Goal: Ask a question: Seek information or help from site administrators or community

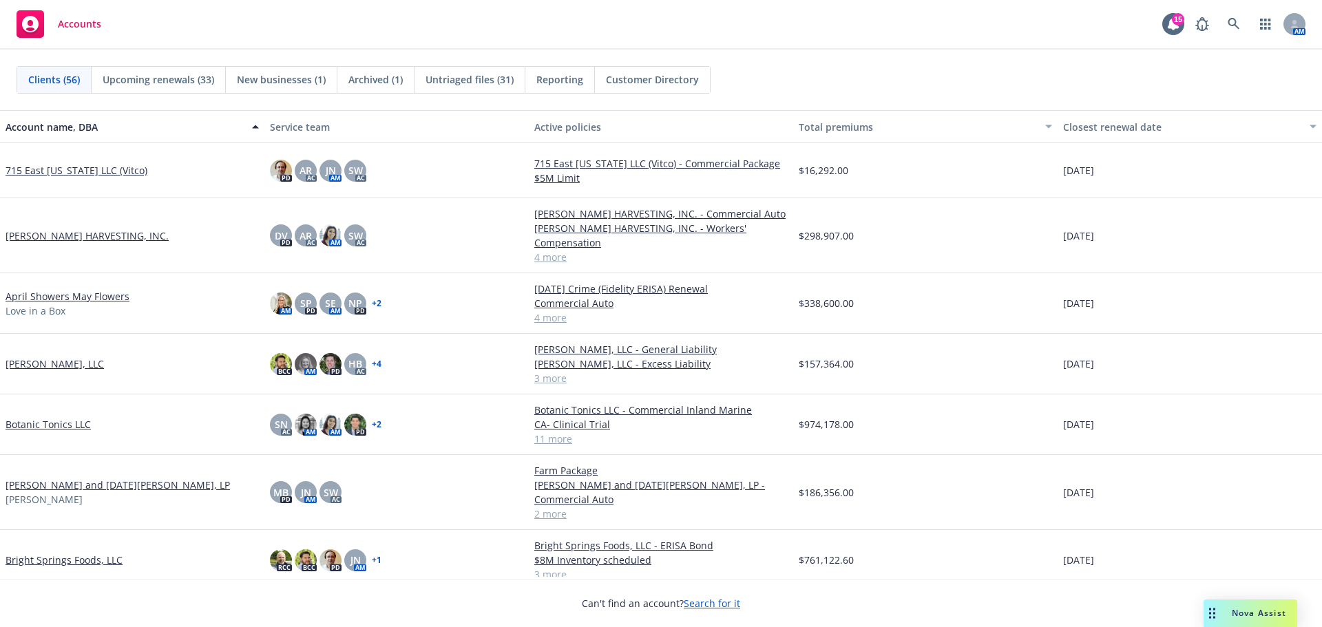
click at [1221, 608] on div "Nova Assist" at bounding box center [1259, 613] width 76 height 12
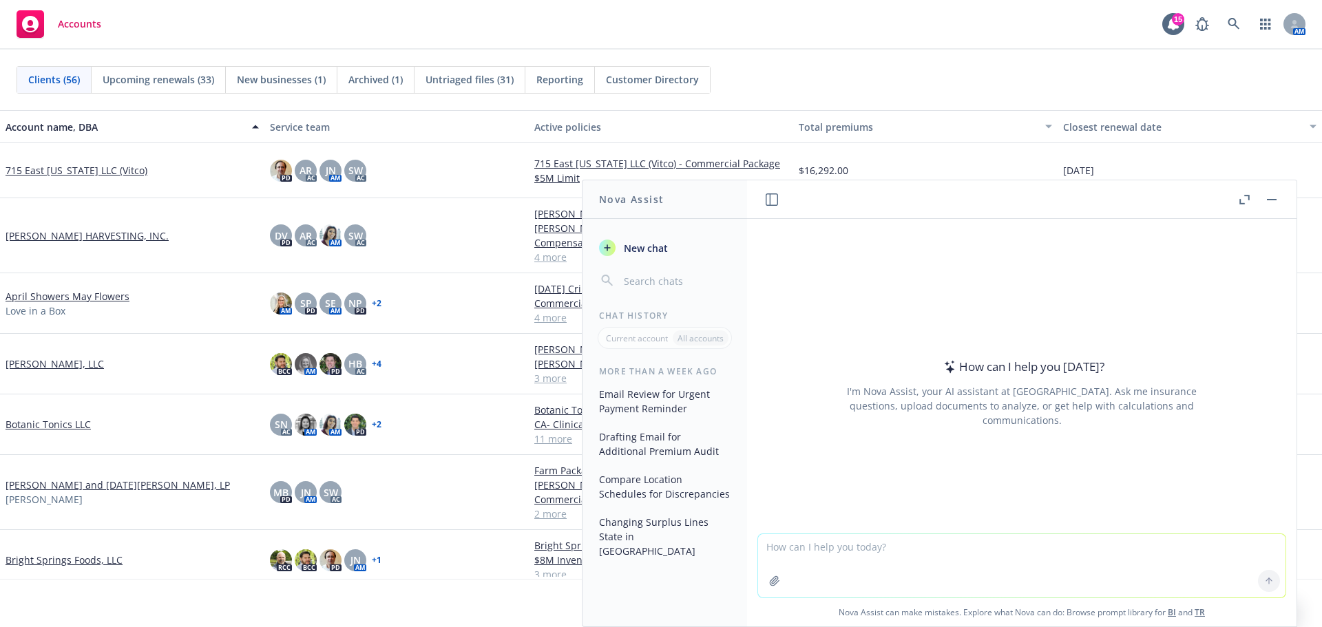
click at [834, 546] on textarea at bounding box center [1022, 565] width 528 height 63
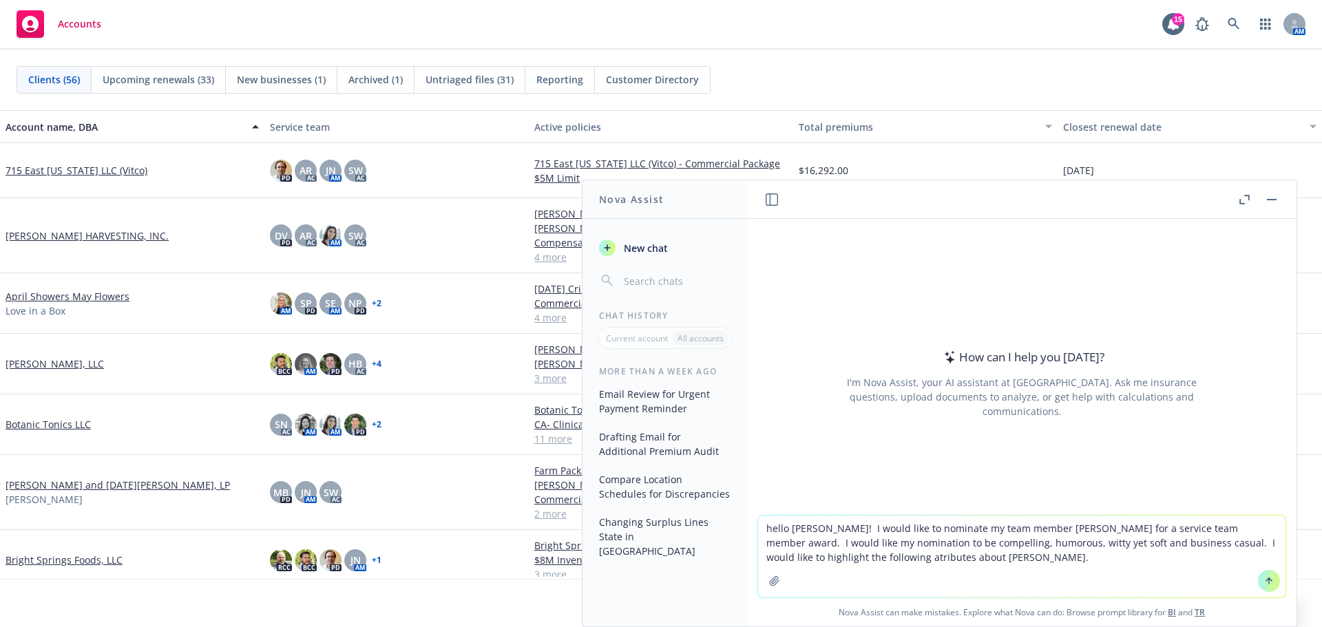
type textarea "hello [PERSON_NAME]! I would like to nominate my team member [PERSON_NAME] for …"
click at [921, 565] on textarea "hello [PERSON_NAME]! I would like to nominate my team member [PERSON_NAME] for …" at bounding box center [1022, 557] width 528 height 82
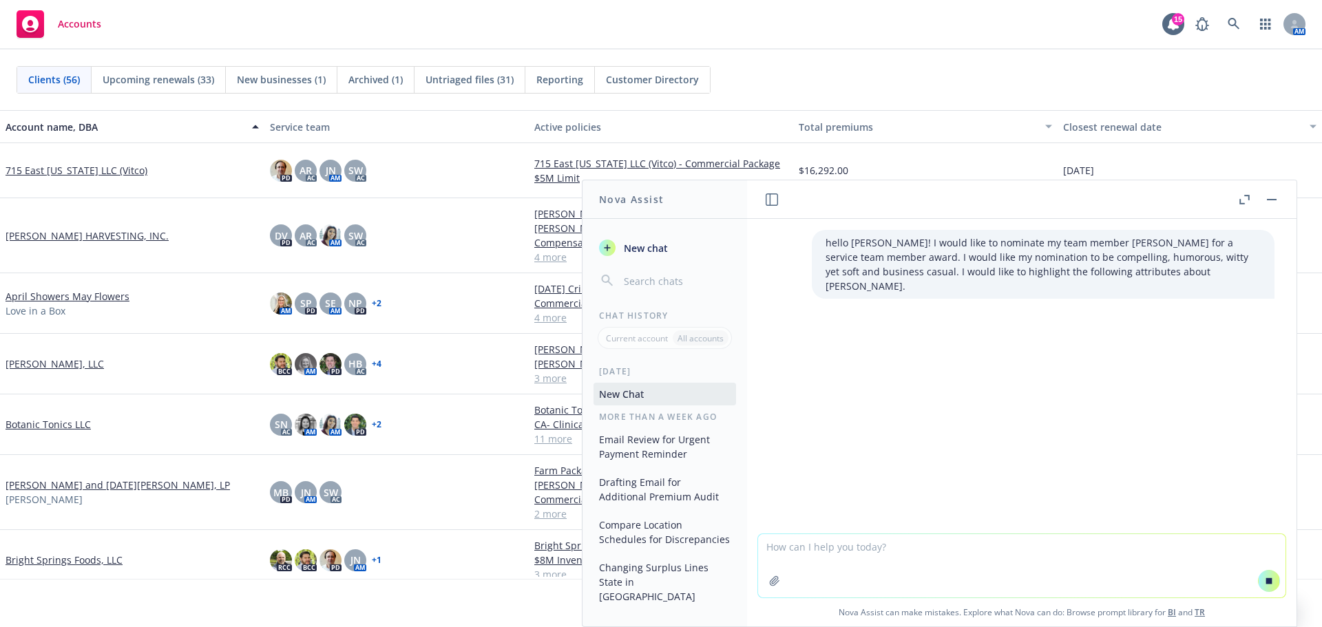
click at [1039, 269] on p "hello [PERSON_NAME]! I would like to nominate my team member [PERSON_NAME] for …" at bounding box center [1043, 265] width 435 height 58
click at [1002, 280] on p "hello [PERSON_NAME]! I would like to nominate my team member [PERSON_NAME] for …" at bounding box center [1043, 265] width 435 height 58
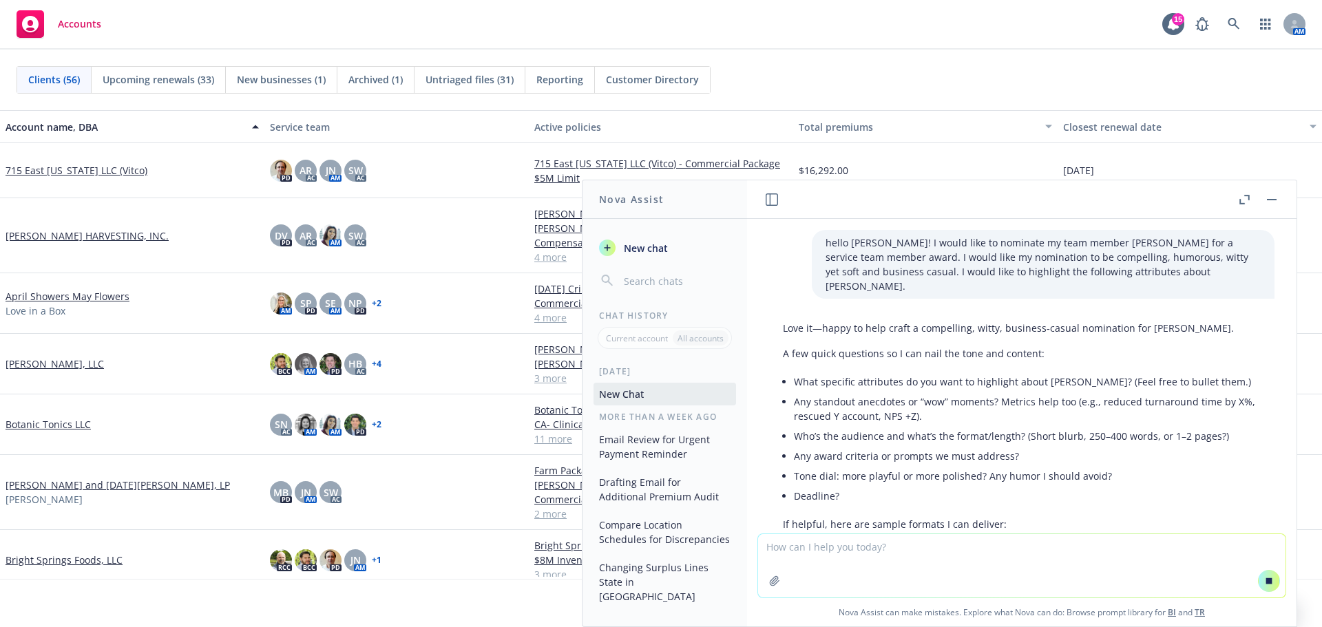
click at [788, 543] on textarea at bounding box center [1022, 565] width 528 height 63
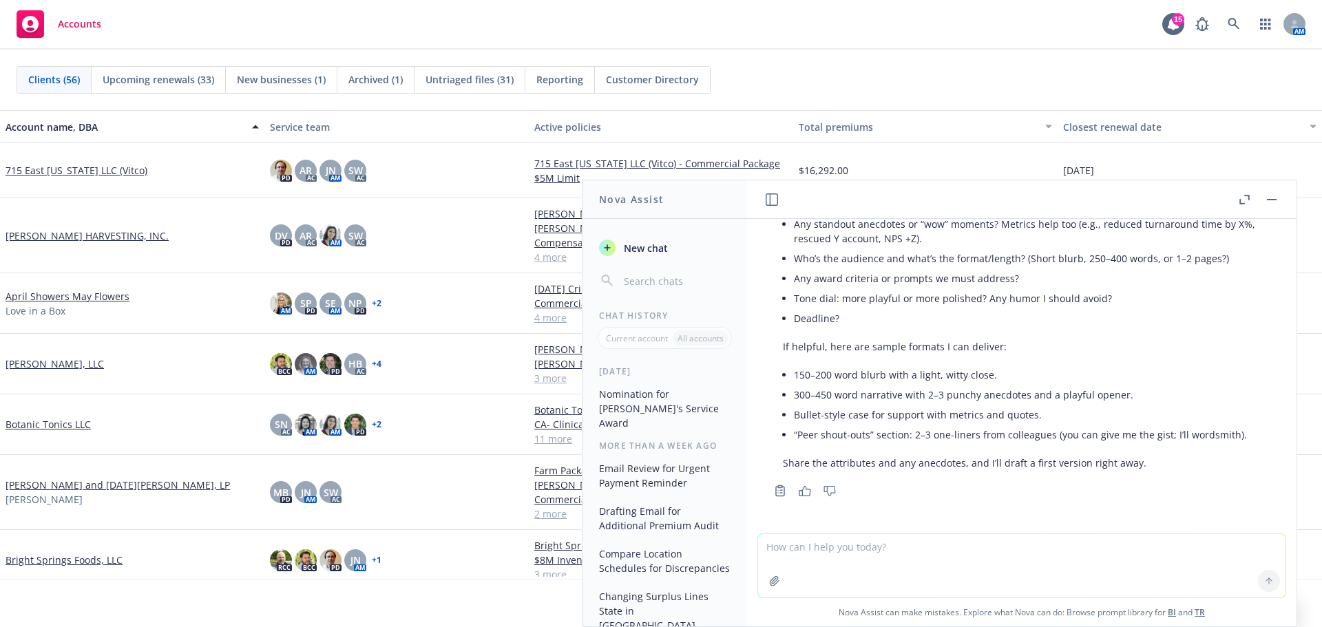
scroll to position [210, 0]
click at [764, 565] on div at bounding box center [774, 581] width 33 height 33
click at [764, 554] on textarea "[PERSON_NAME]'s attributes" at bounding box center [1022, 563] width 528 height 67
click at [765, 554] on textarea "[PERSON_NAME]'s attributes" at bounding box center [1022, 563] width 528 height 67
click at [843, 547] on textarea "[PERSON_NAME]'s attributes" at bounding box center [1022, 563] width 528 height 67
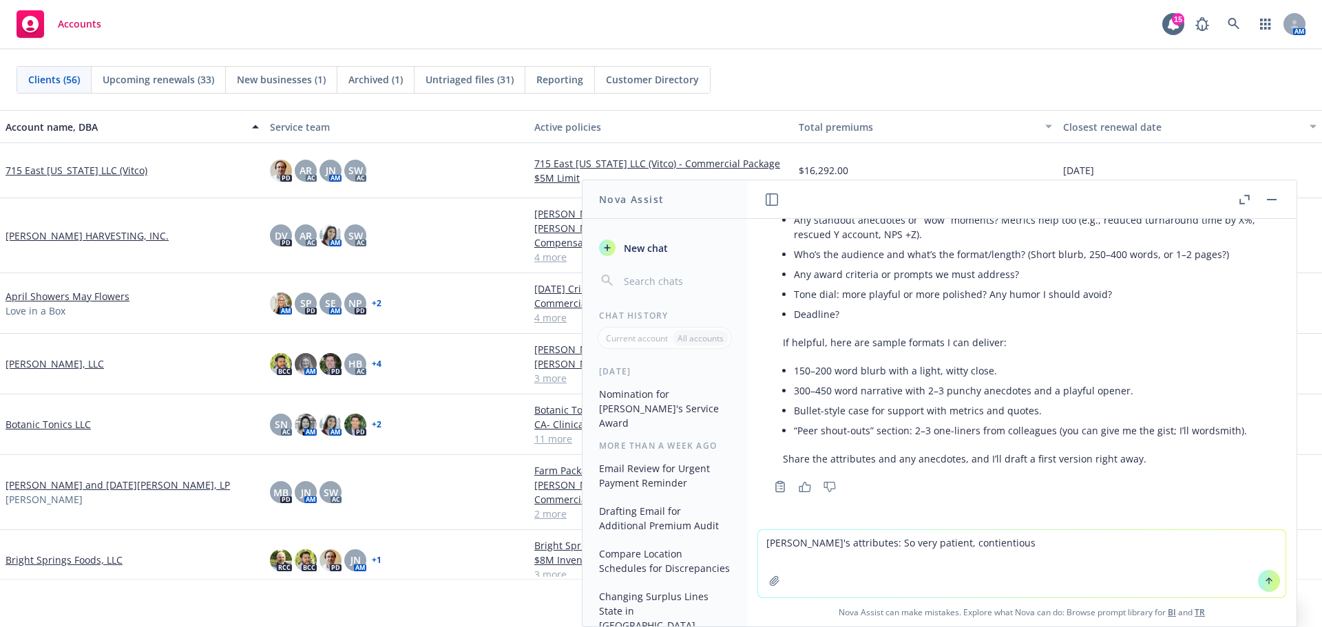
drag, startPoint x: 931, startPoint y: 540, endPoint x: 1001, endPoint y: 548, distance: 70.0
click at [1001, 550] on textarea "[PERSON_NAME]'s attributes: So very patient, contientious" at bounding box center [1022, 563] width 528 height 67
drag, startPoint x: 997, startPoint y: 547, endPoint x: 914, endPoint y: 538, distance: 83.8
click at [914, 538] on textarea "[PERSON_NAME]'s attributes: So very patient, contientious" at bounding box center [1022, 563] width 528 height 67
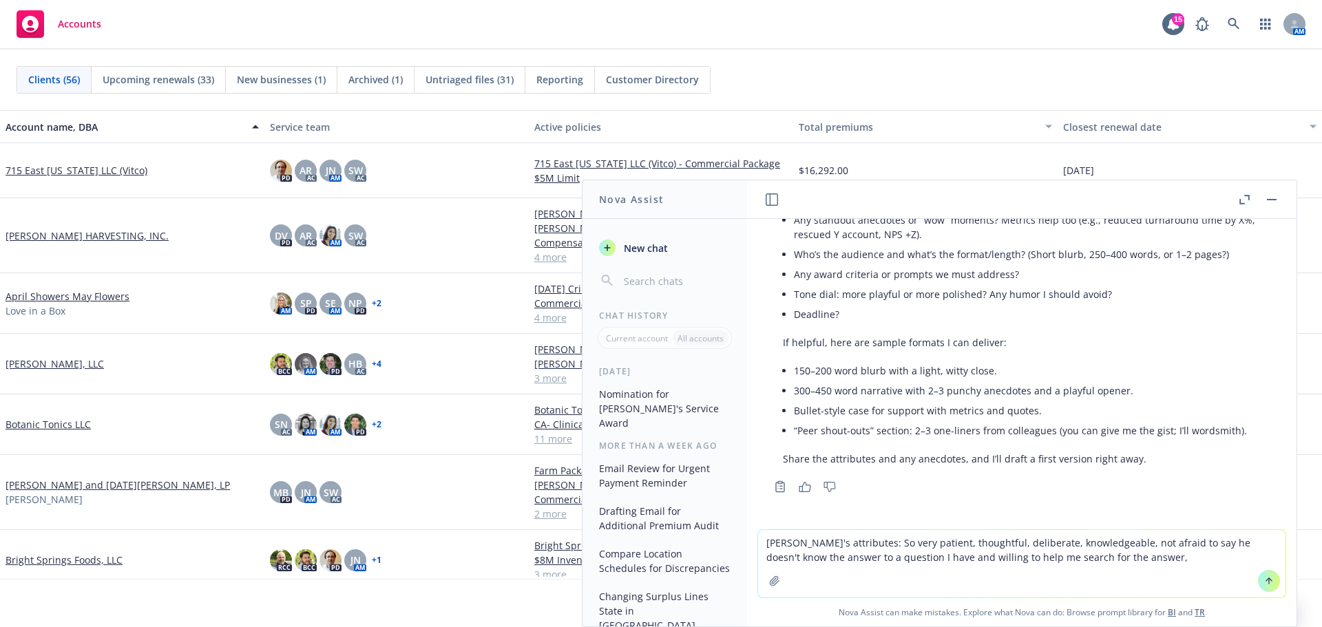
click at [1015, 541] on textarea "[PERSON_NAME]'s attributes: So very patient, thoughtful, deliberate, knowledgea…" at bounding box center [1022, 563] width 528 height 67
click at [1140, 561] on textarea "[PERSON_NAME]'s attributes: So very patient, thoughtful, deliberate, helpful, k…" at bounding box center [1022, 563] width 528 height 67
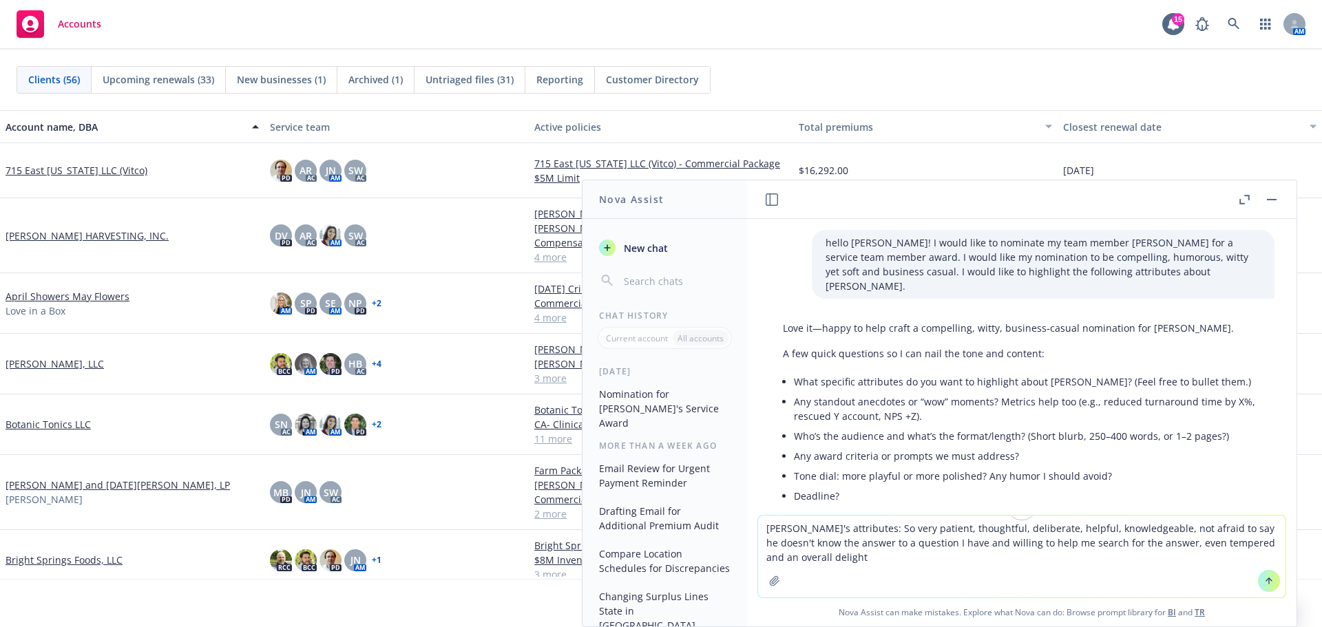
scroll to position [115, 0]
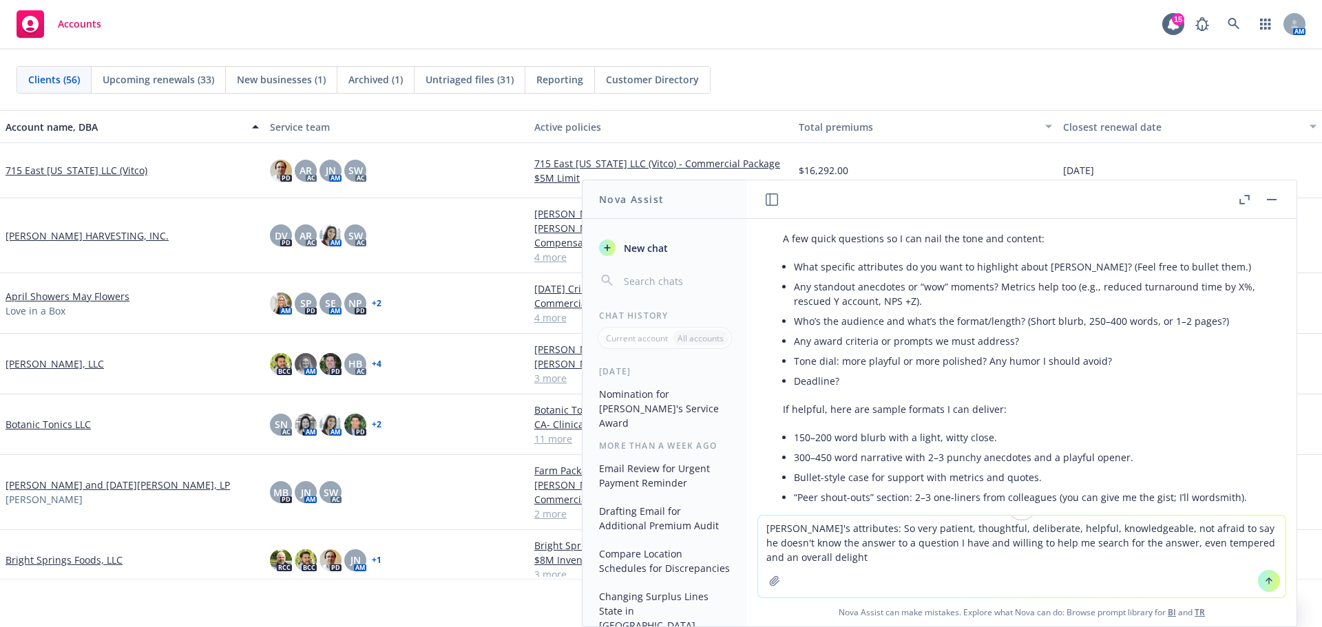
drag, startPoint x: 760, startPoint y: 528, endPoint x: 773, endPoint y: 517, distance: 17.1
click at [760, 528] on textarea "[PERSON_NAME]'s attributes: So very patient, thoughtful, deliberate, helpful, k…" at bounding box center [1022, 557] width 528 height 82
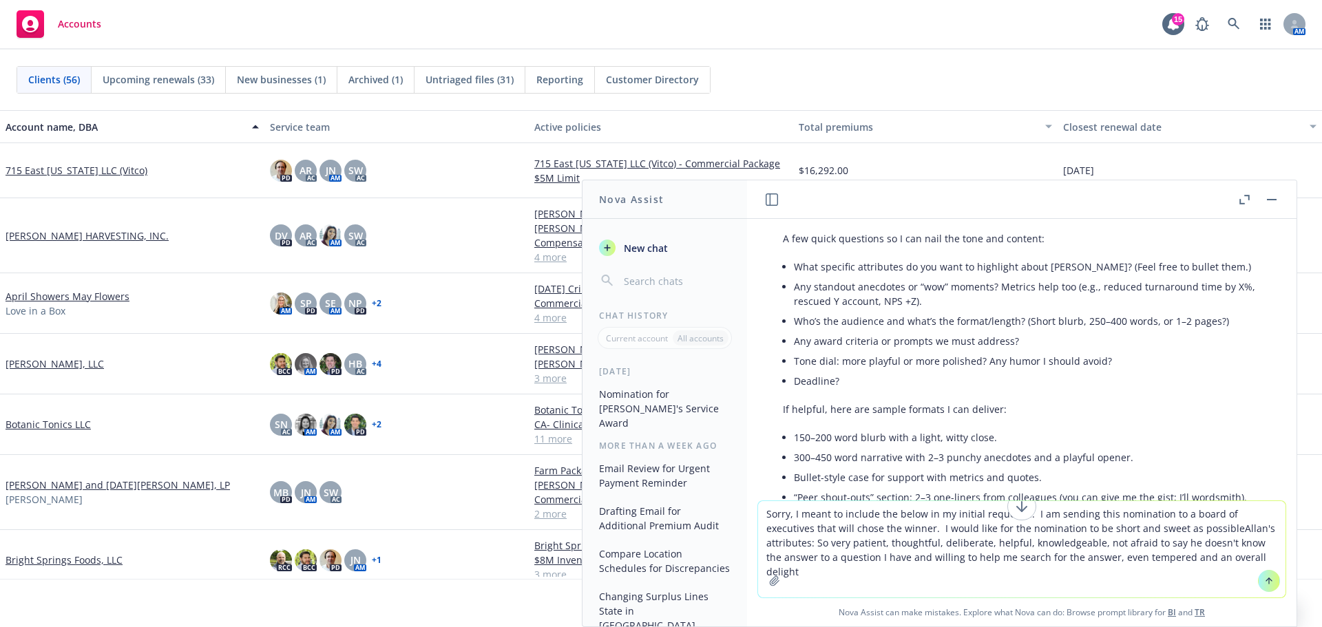
type textarea "Sorry, I meant to include the below in my initial request.... I am sending this…"
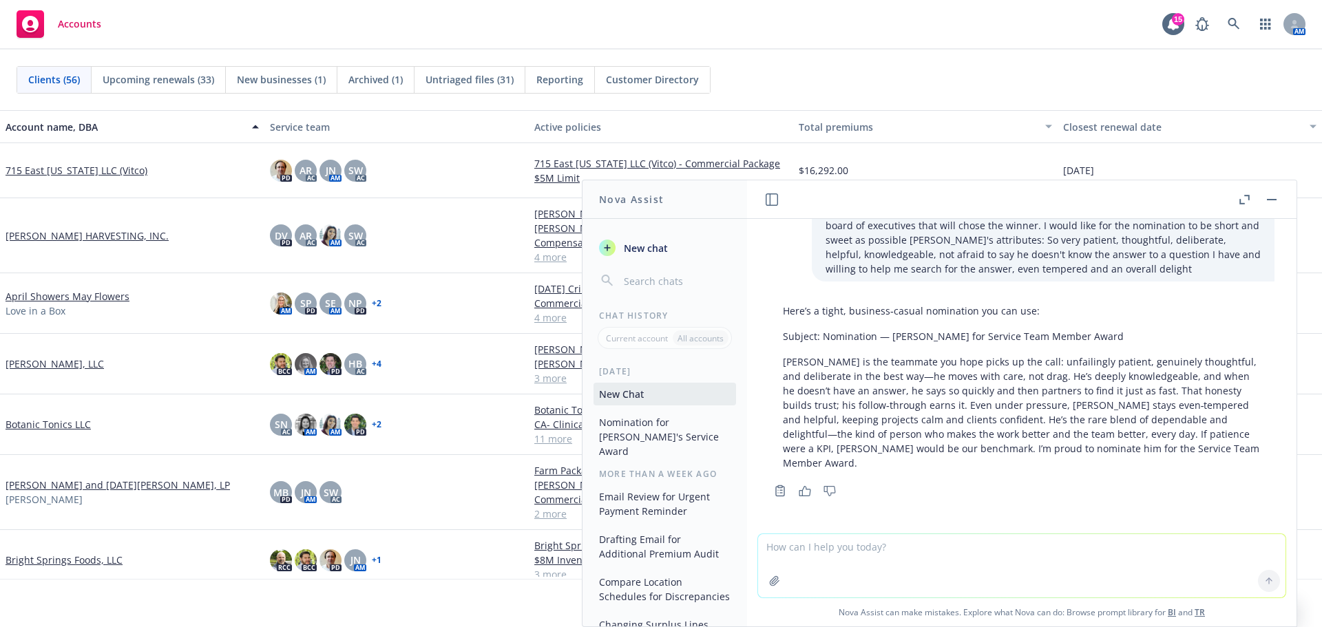
scroll to position [541, 0]
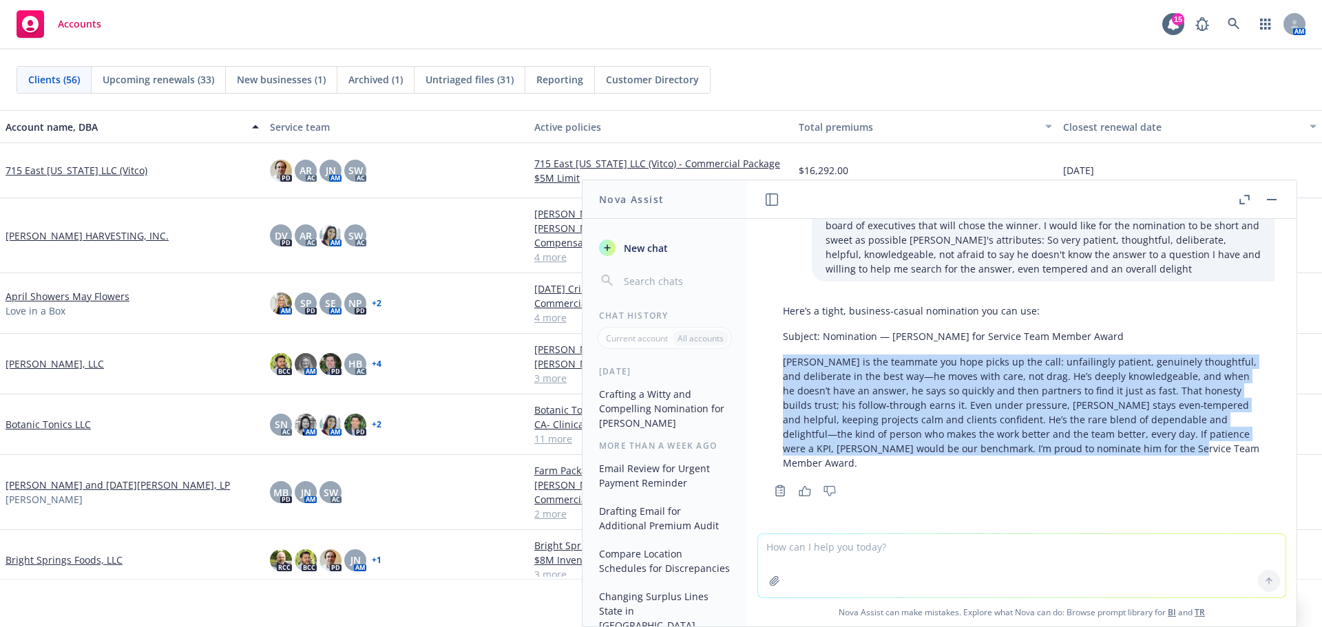
drag, startPoint x: 780, startPoint y: 348, endPoint x: 893, endPoint y: 457, distance: 156.8
click at [892, 461] on div "Here’s a tight, business‑casual nomination you can use: Subject: Nomination — […" at bounding box center [1022, 387] width 506 height 178
click at [912, 463] on div "Here’s a tight, business‑casual nomination you can use: Subject: Nomination — […" at bounding box center [1022, 387] width 506 height 178
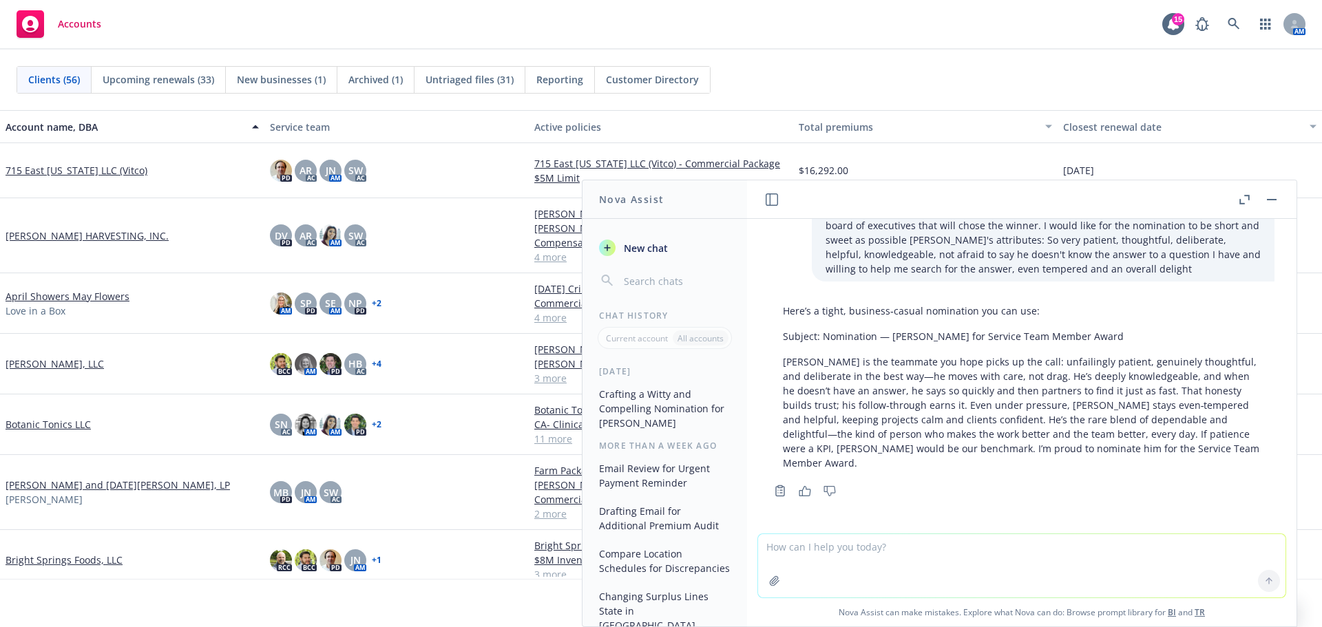
click at [806, 548] on textarea at bounding box center [1022, 565] width 528 height 63
type textarea "what is a kpi?"
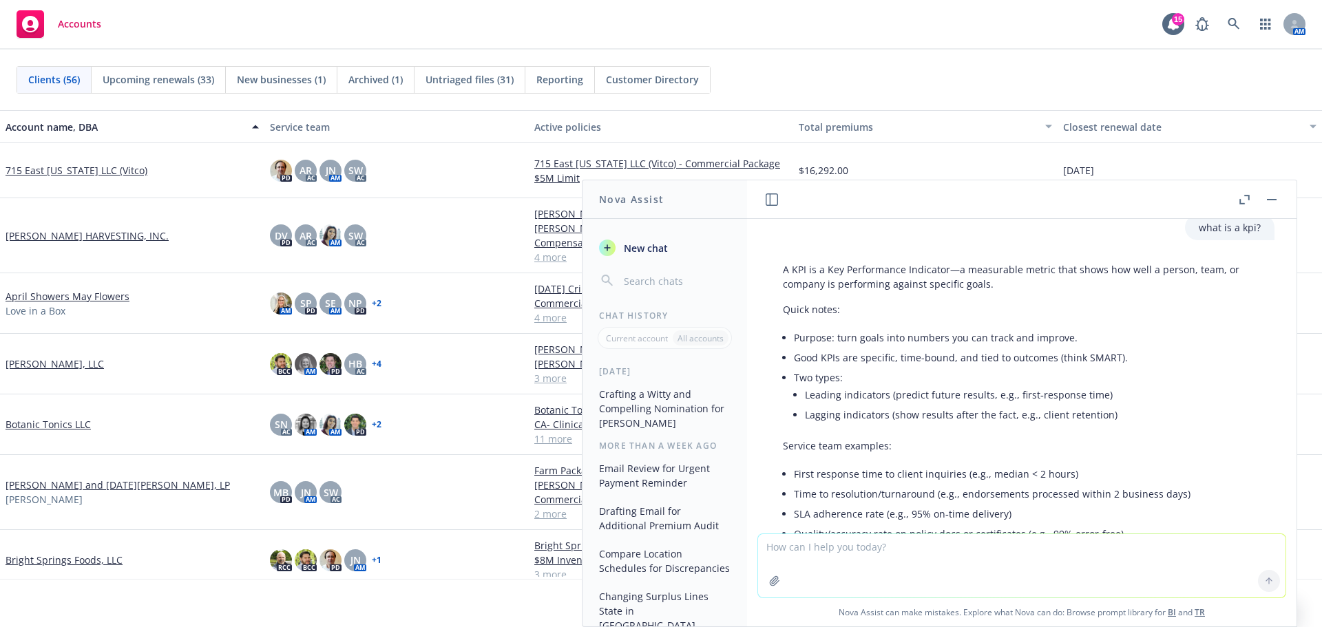
scroll to position [569, 0]
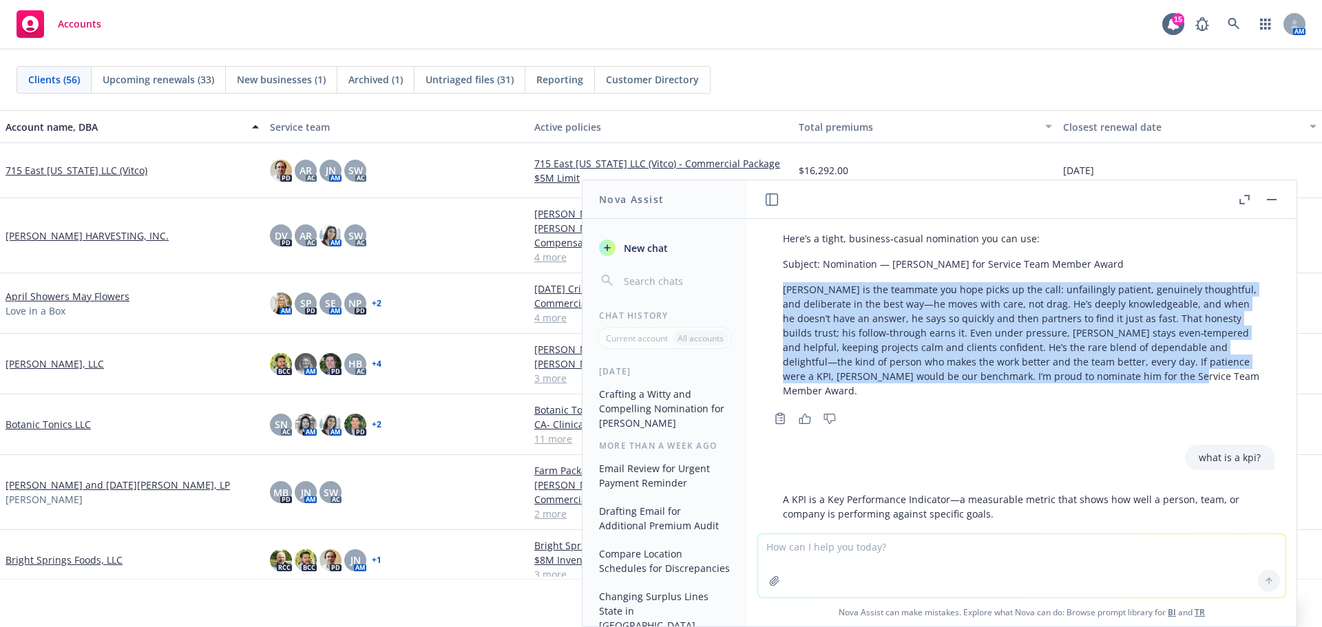
drag, startPoint x: 787, startPoint y: 329, endPoint x: 885, endPoint y: 424, distance: 136.4
click at [885, 398] on p "[PERSON_NAME] is the teammate you hope picks up the call: unfailingly patient, …" at bounding box center [1022, 340] width 478 height 116
copy p "[PERSON_NAME] is the teammate you hope picks up the call: unfailingly patient, …"
